Goal: Transaction & Acquisition: Purchase product/service

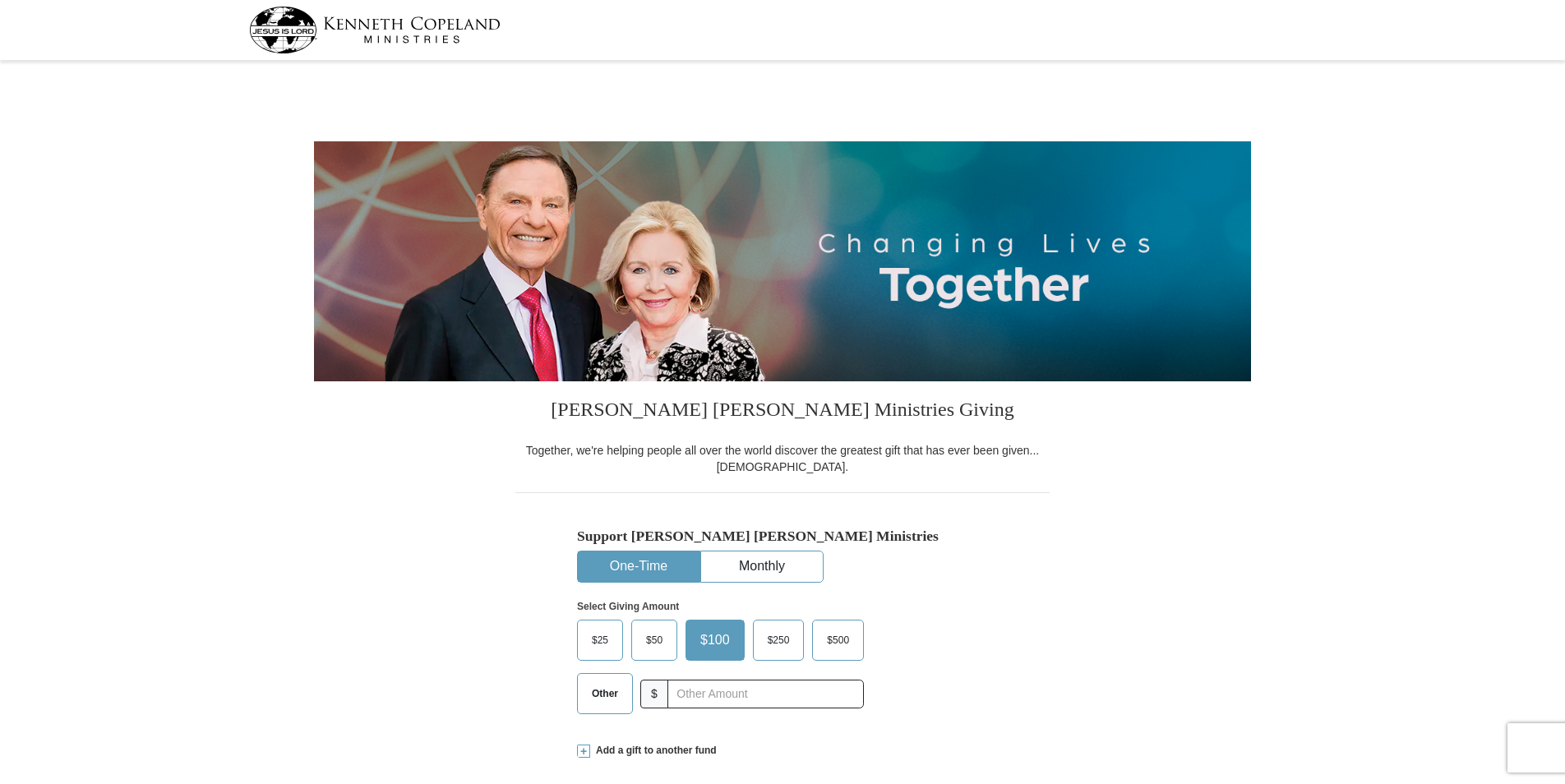
select select "WI"
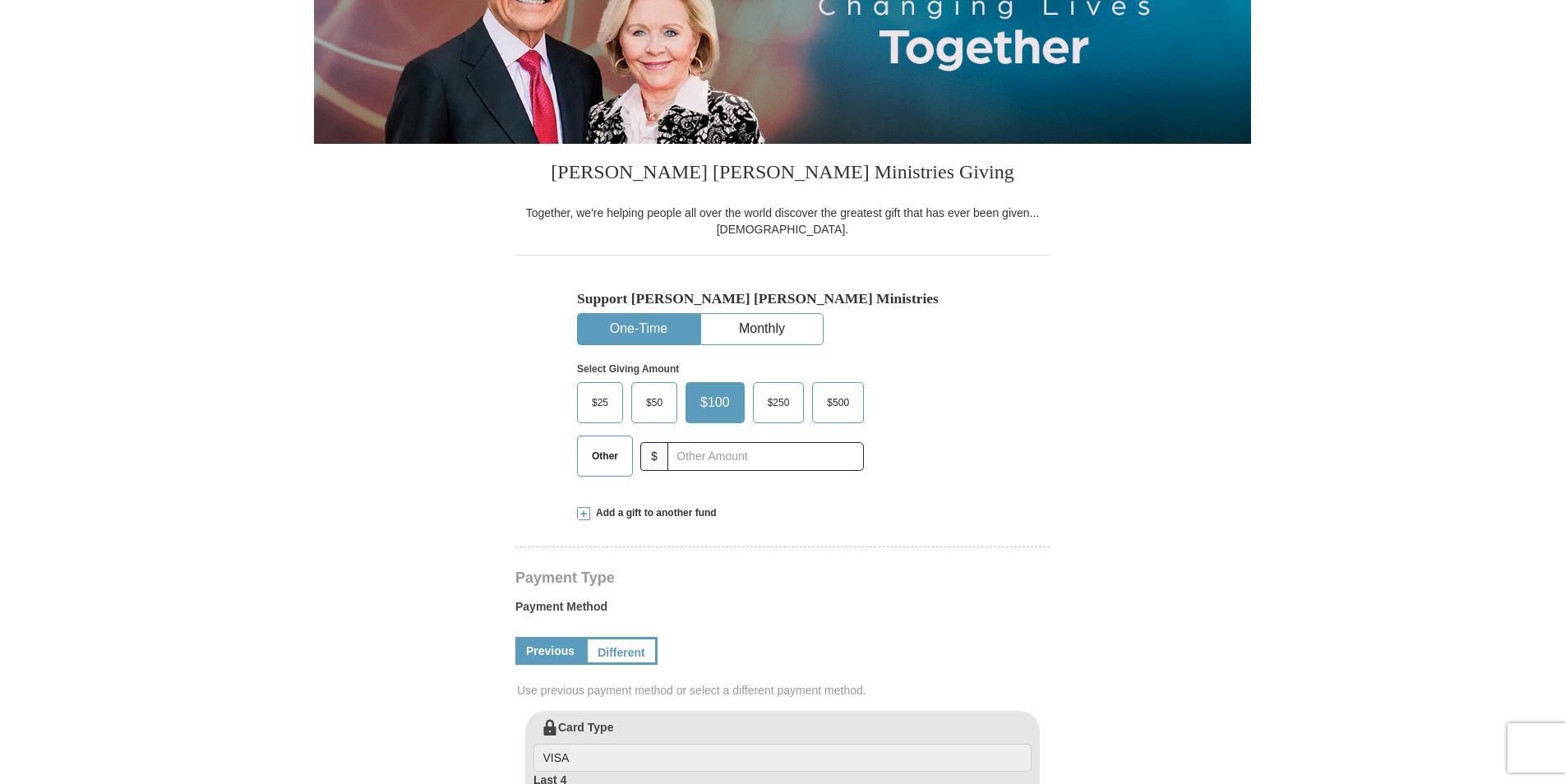
scroll to position [246, 0]
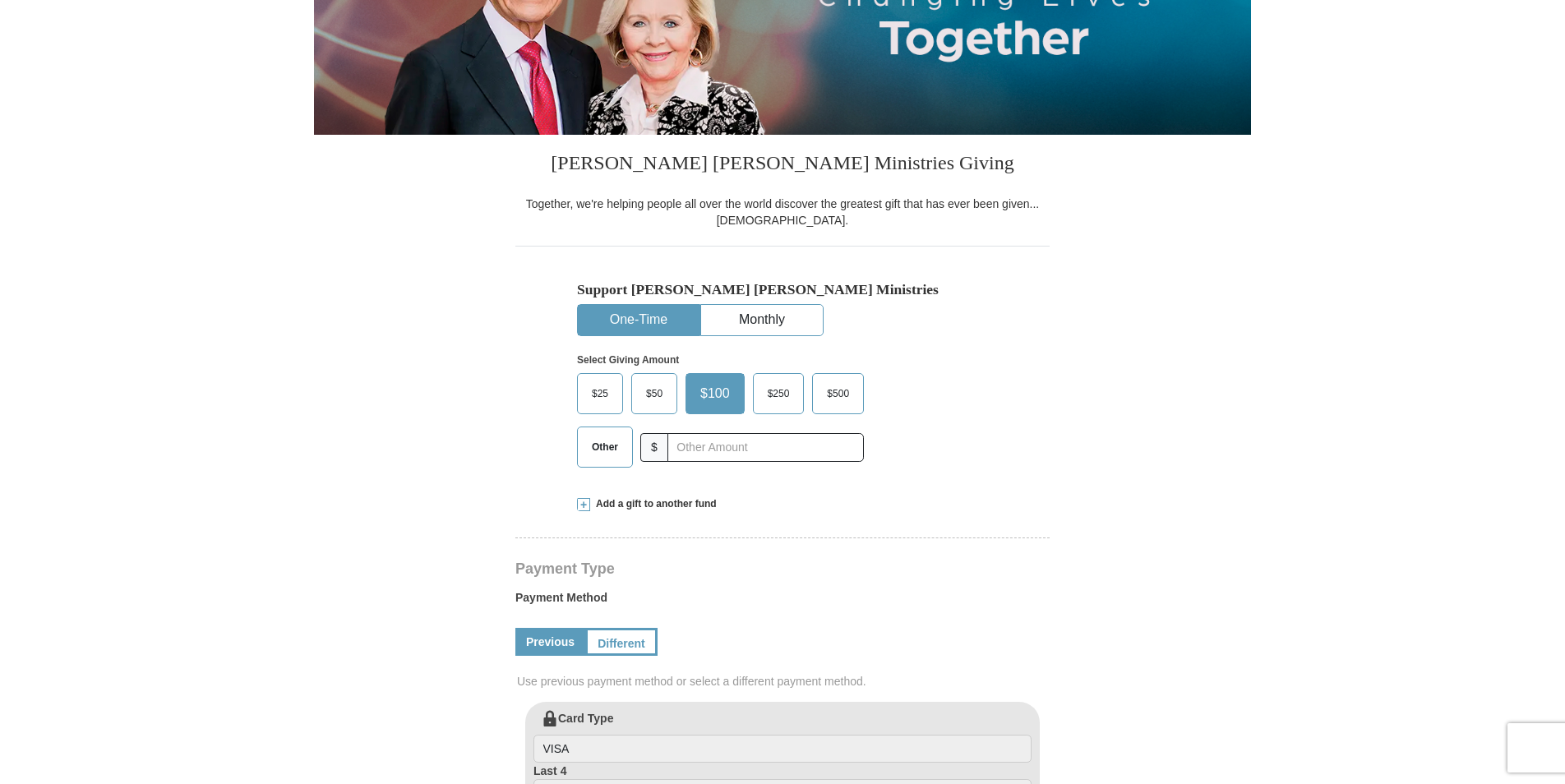
click at [628, 447] on label "Other" at bounding box center [604, 447] width 54 height 40
click at [0, 0] on input "Other" at bounding box center [0, 0] width 0 height 0
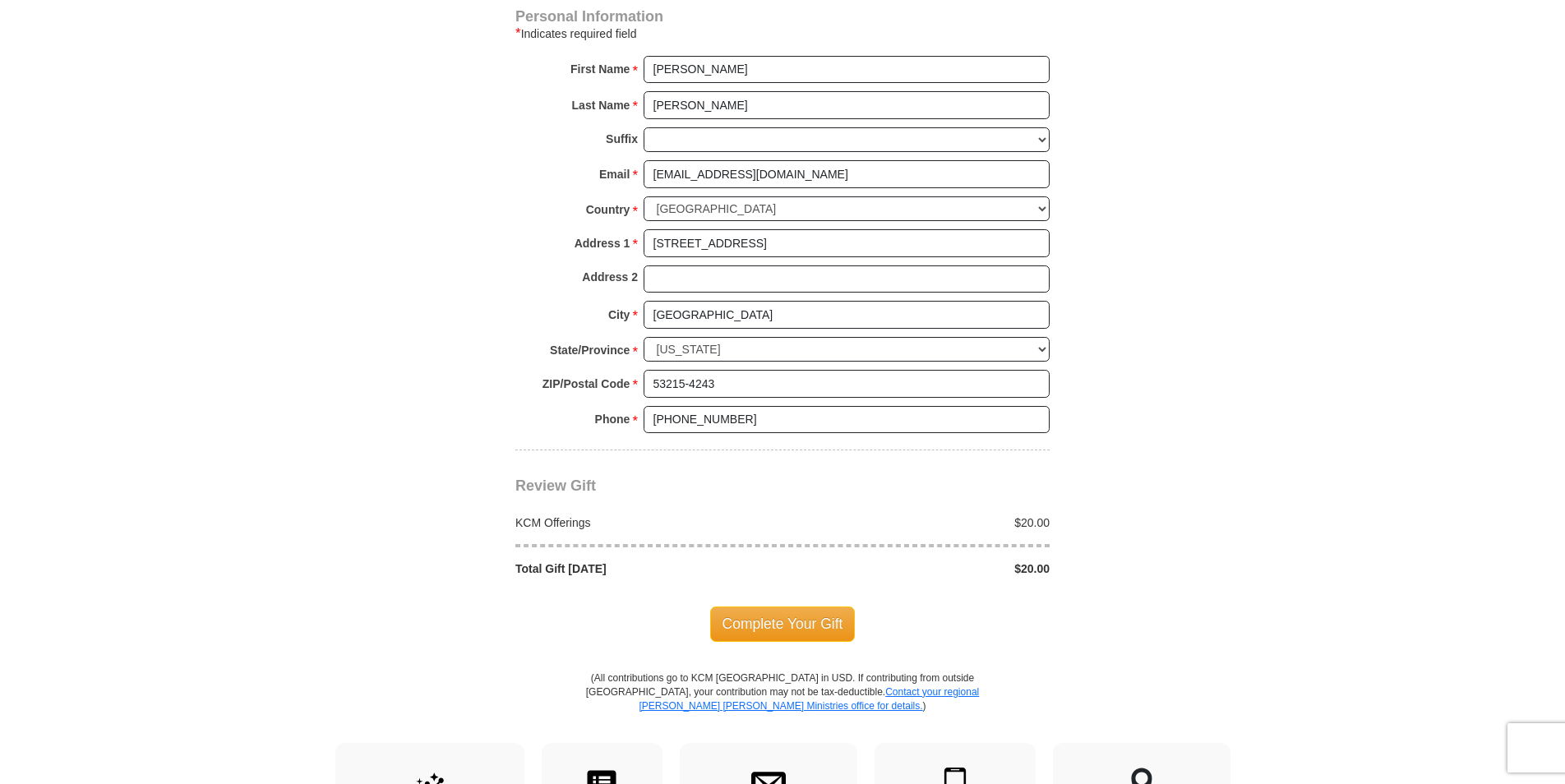
scroll to position [1150, 0]
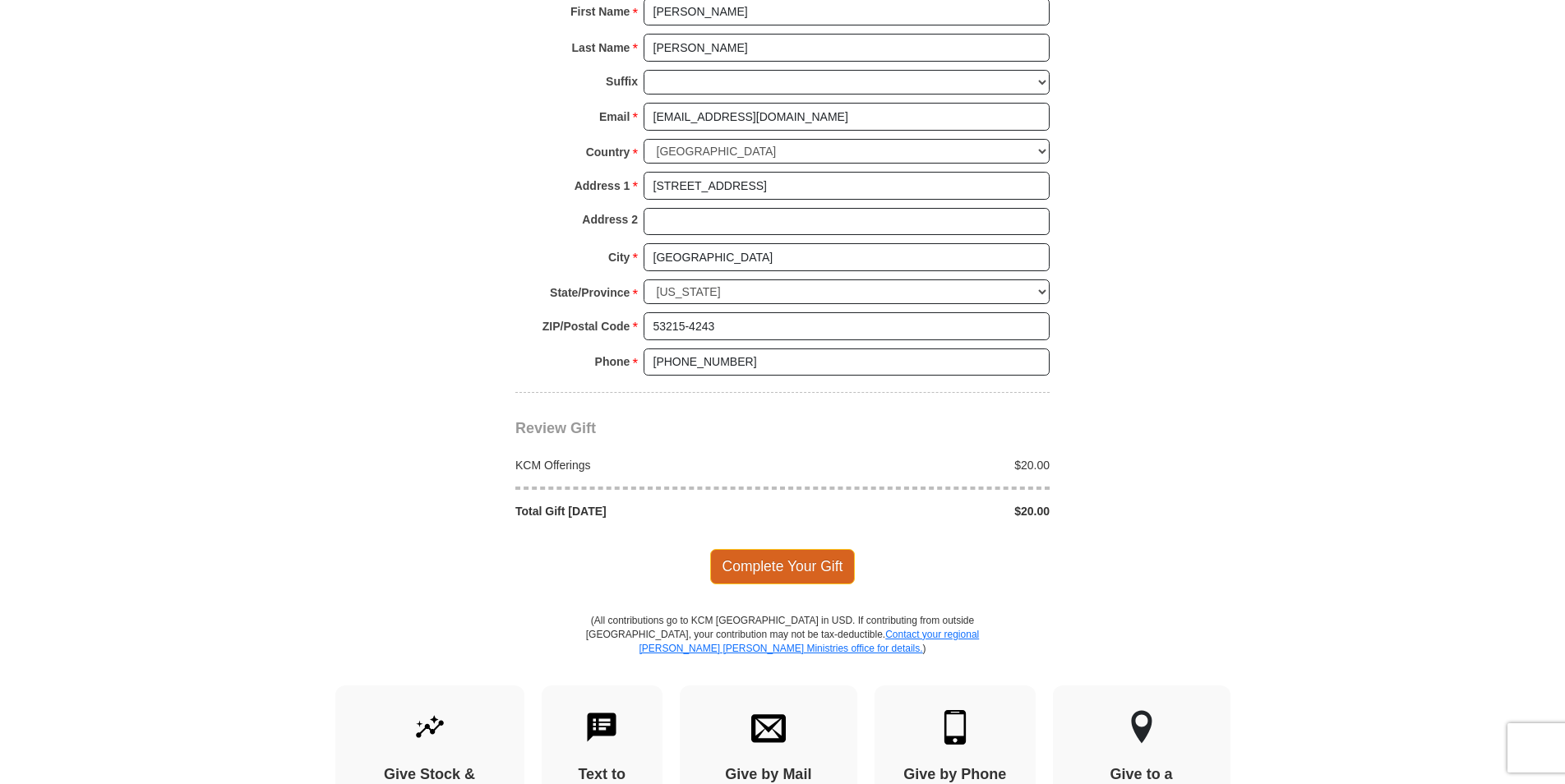
type input "20.00"
click at [815, 563] on span "Complete Your Gift" at bounding box center [782, 566] width 145 height 35
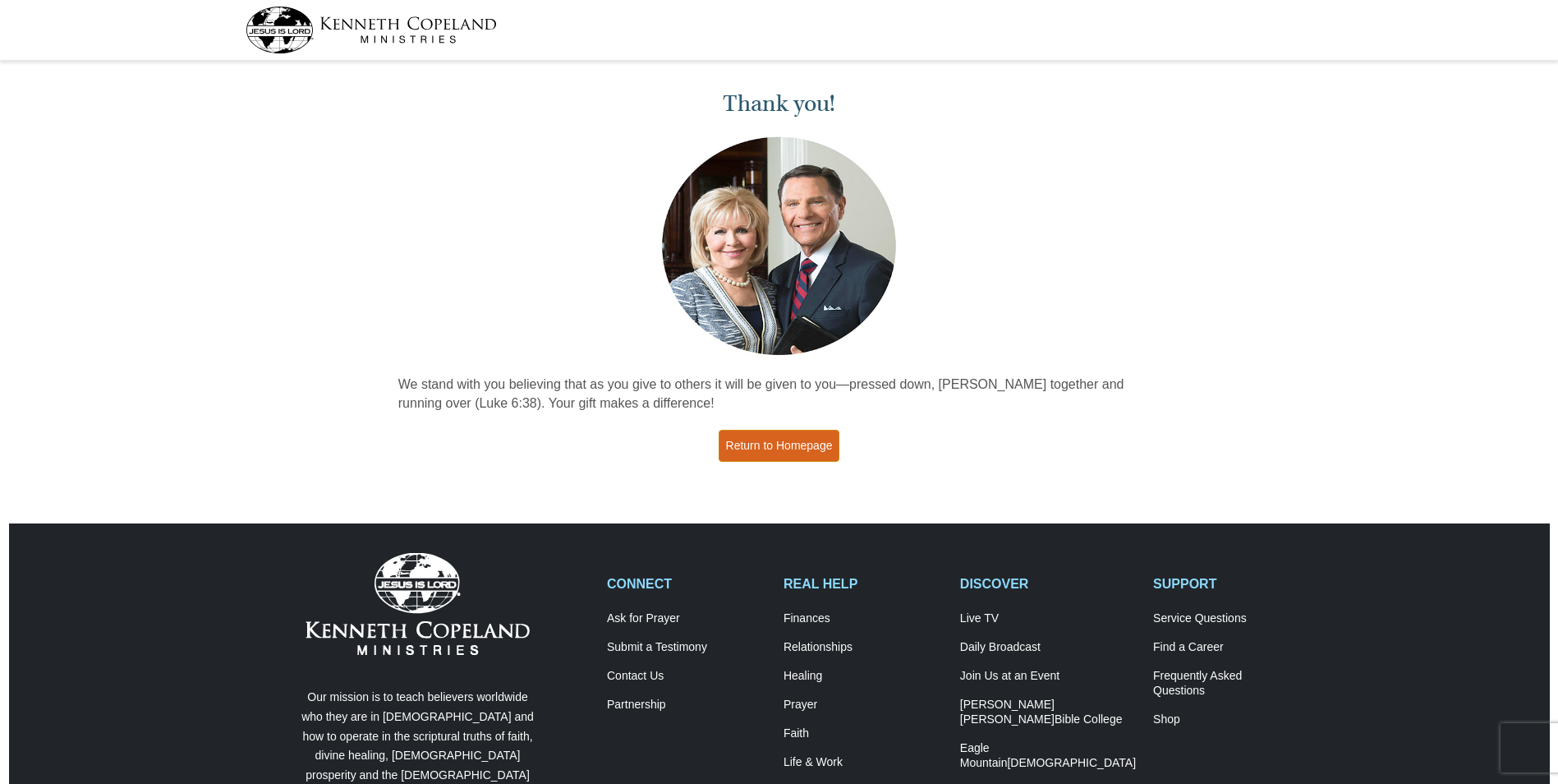
click at [801, 449] on link "Return to Homepage" at bounding box center [779, 445] width 122 height 32
